Goal: Navigation & Orientation: Find specific page/section

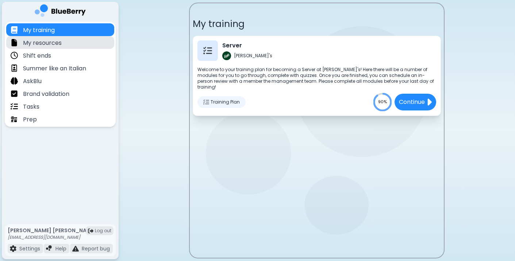
click at [70, 45] on div "My resources" at bounding box center [60, 42] width 108 height 13
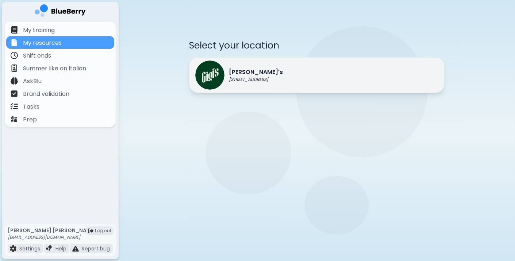
click at [268, 77] on p "[STREET_ADDRESS]" at bounding box center [256, 80] width 54 height 6
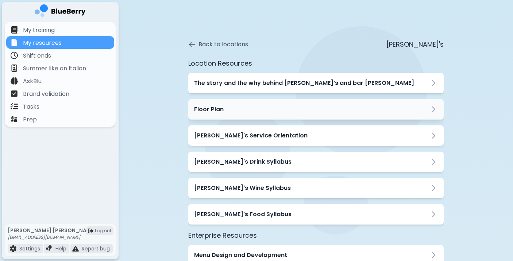
click at [227, 109] on div "Floor Plan" at bounding box center [316, 109] width 244 height 9
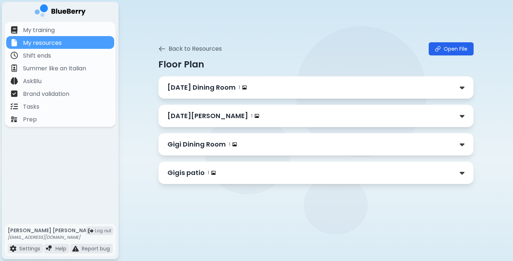
click at [218, 88] on p "[DATE] Dining Room" at bounding box center [201, 87] width 68 height 10
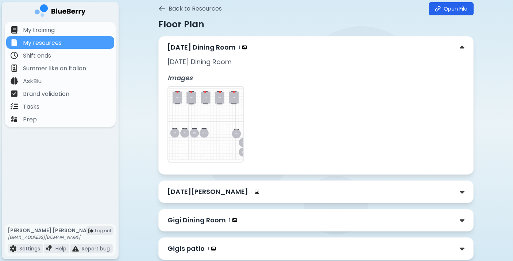
scroll to position [58, 0]
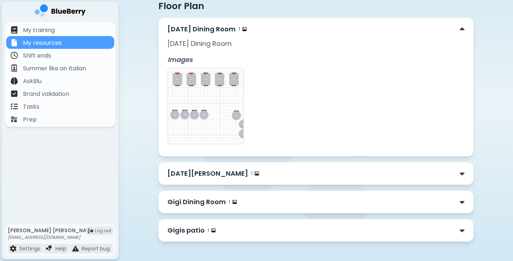
click at [217, 110] on img at bounding box center [205, 106] width 75 height 75
click at [207, 86] on img at bounding box center [205, 106] width 75 height 75
click at [189, 69] on img at bounding box center [205, 106] width 75 height 75
click at [189, 95] on img at bounding box center [205, 106] width 75 height 75
click at [199, 204] on p "Gigi Dining Room" at bounding box center [196, 202] width 58 height 10
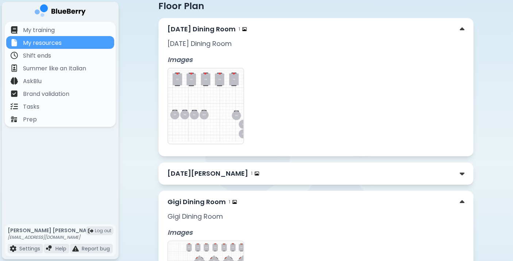
scroll to position [181, 0]
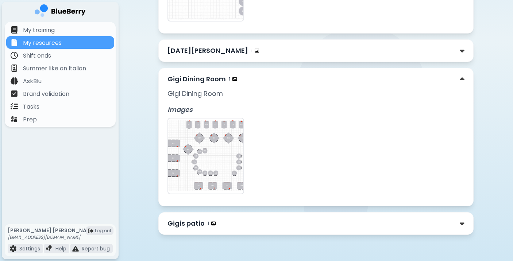
click at [186, 158] on img at bounding box center [205, 156] width 75 height 75
click at [233, 80] on img at bounding box center [234, 79] width 4 height 4
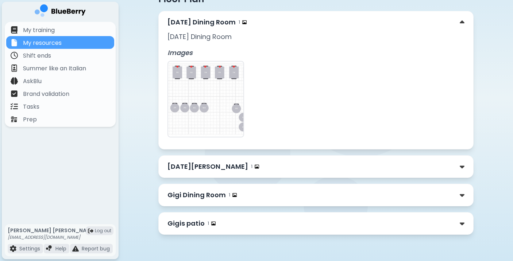
click at [233, 80] on img at bounding box center [205, 99] width 75 height 75
click at [461, 23] on img at bounding box center [462, 23] width 5 height 8
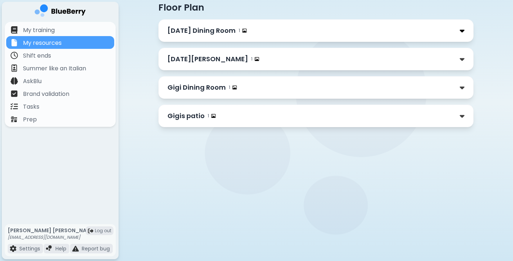
scroll to position [57, 0]
click at [460, 91] on img at bounding box center [462, 88] width 5 height 8
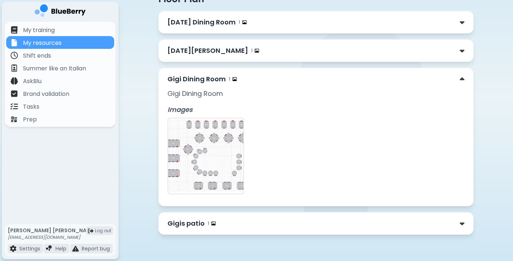
click at [215, 138] on img at bounding box center [205, 156] width 75 height 75
click at [230, 78] on div "1" at bounding box center [233, 79] width 8 height 6
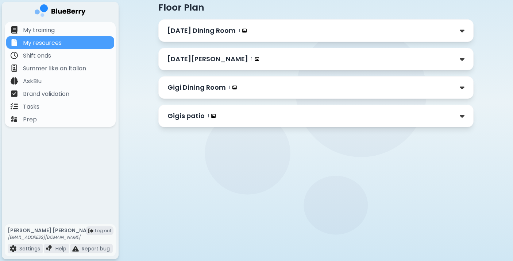
click at [232, 86] on img at bounding box center [234, 87] width 4 height 4
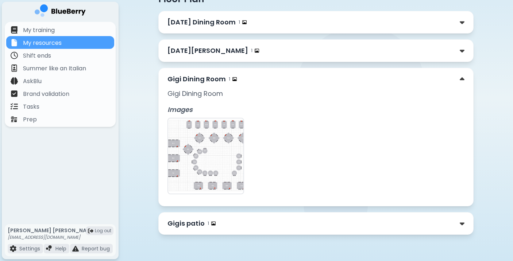
click at [205, 143] on img at bounding box center [205, 156] width 75 height 75
click at [213, 19] on p "[DATE] Dining Room" at bounding box center [201, 22] width 68 height 10
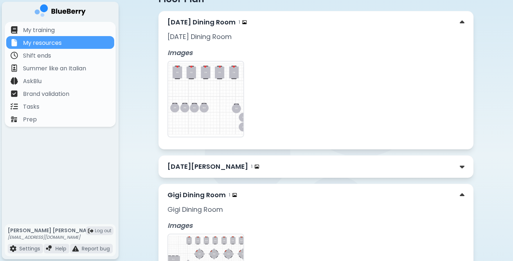
click at [201, 87] on img at bounding box center [205, 99] width 75 height 75
click at [462, 168] on img at bounding box center [462, 167] width 5 height 8
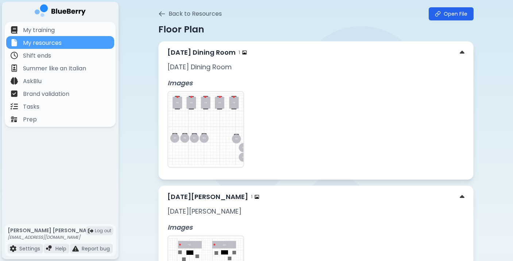
scroll to position [0, 0]
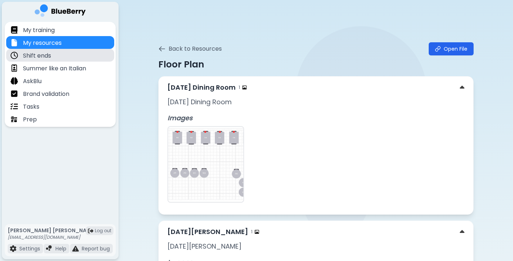
click at [55, 55] on div "Shift ends" at bounding box center [60, 55] width 108 height 13
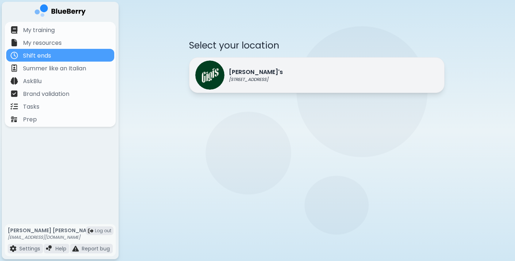
click at [262, 77] on p "[STREET_ADDRESS]" at bounding box center [256, 80] width 54 height 6
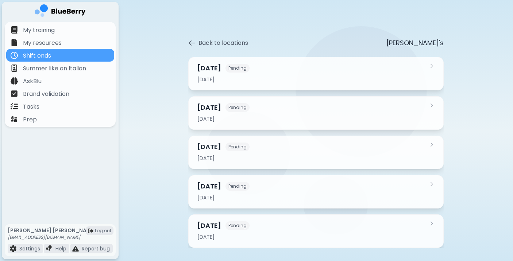
scroll to position [6, 0]
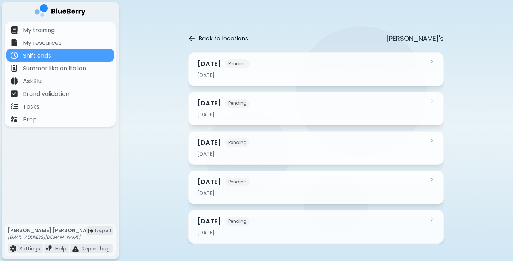
click at [203, 36] on button "Back to locations" at bounding box center [218, 38] width 60 height 9
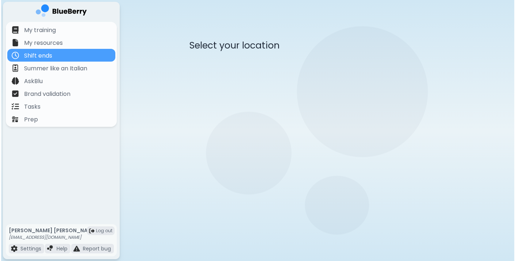
scroll to position [0, 0]
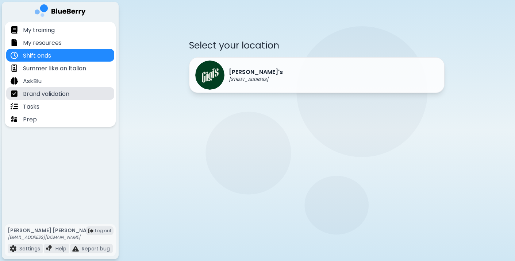
click at [65, 96] on p "Brand validation" at bounding box center [46, 94] width 46 height 9
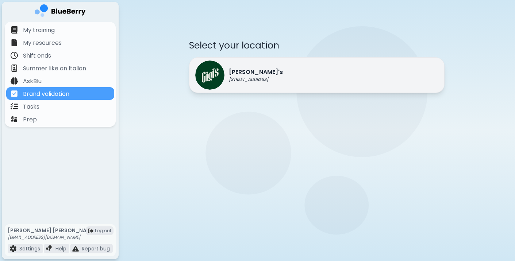
click at [267, 77] on p "[STREET_ADDRESS]" at bounding box center [256, 80] width 54 height 6
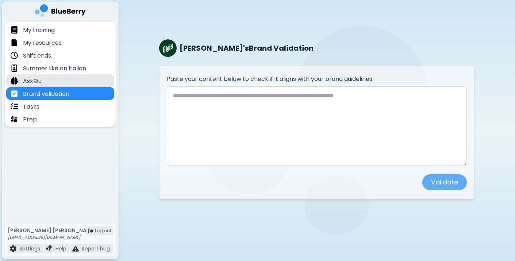
click at [65, 82] on div "AskBlu" at bounding box center [60, 80] width 108 height 13
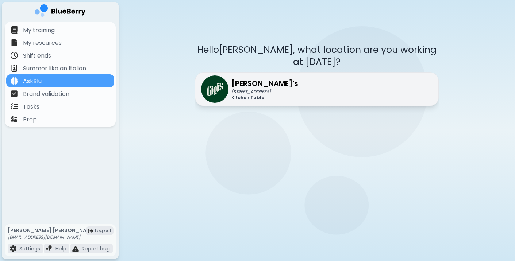
click at [224, 92] on img at bounding box center [214, 89] width 27 height 27
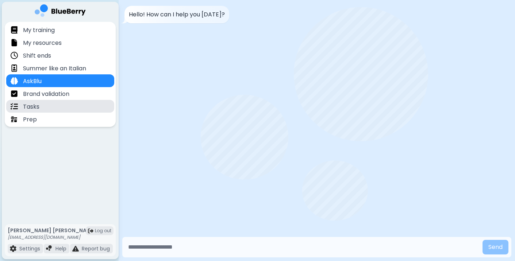
click at [61, 110] on div "Tasks" at bounding box center [60, 106] width 108 height 13
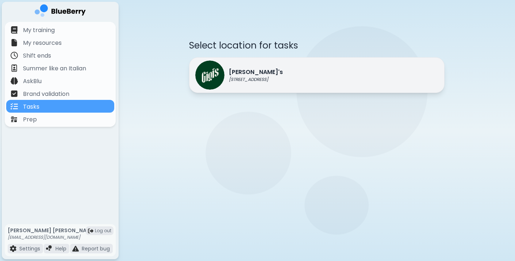
click at [266, 72] on p "[PERSON_NAME]'s" at bounding box center [256, 72] width 54 height 9
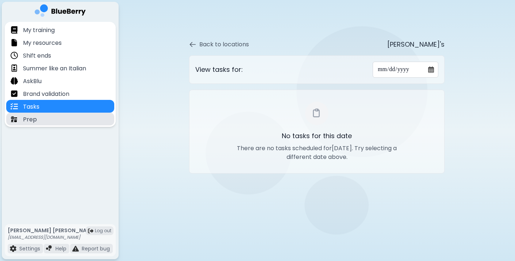
click at [62, 118] on div "Prep" at bounding box center [60, 119] width 108 height 13
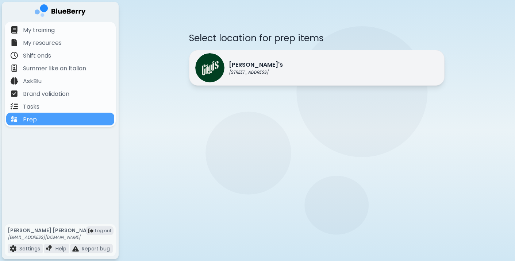
click at [282, 65] on div "[PERSON_NAME]'s [STREET_ADDRESS]" at bounding box center [316, 68] width 255 height 36
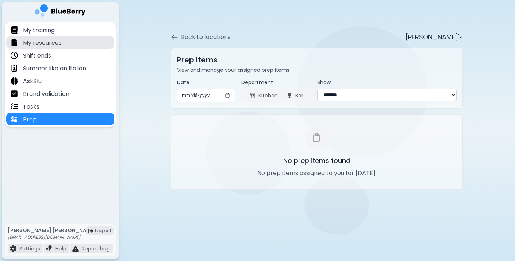
click at [50, 37] on div "My resources" at bounding box center [60, 42] width 108 height 13
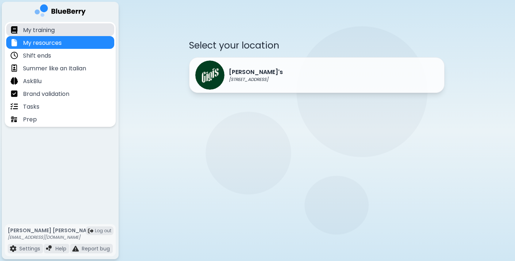
click at [51, 32] on p "My training" at bounding box center [39, 30] width 32 height 9
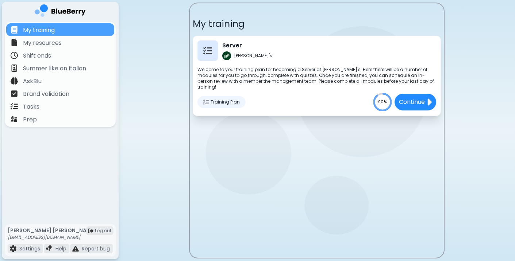
click at [221, 99] on span "Training Plan" at bounding box center [224, 102] width 29 height 6
click at [204, 99] on img at bounding box center [206, 102] width 6 height 6
click at [208, 50] on img at bounding box center [207, 50] width 9 height 9
